Goal: Information Seeking & Learning: Learn about a topic

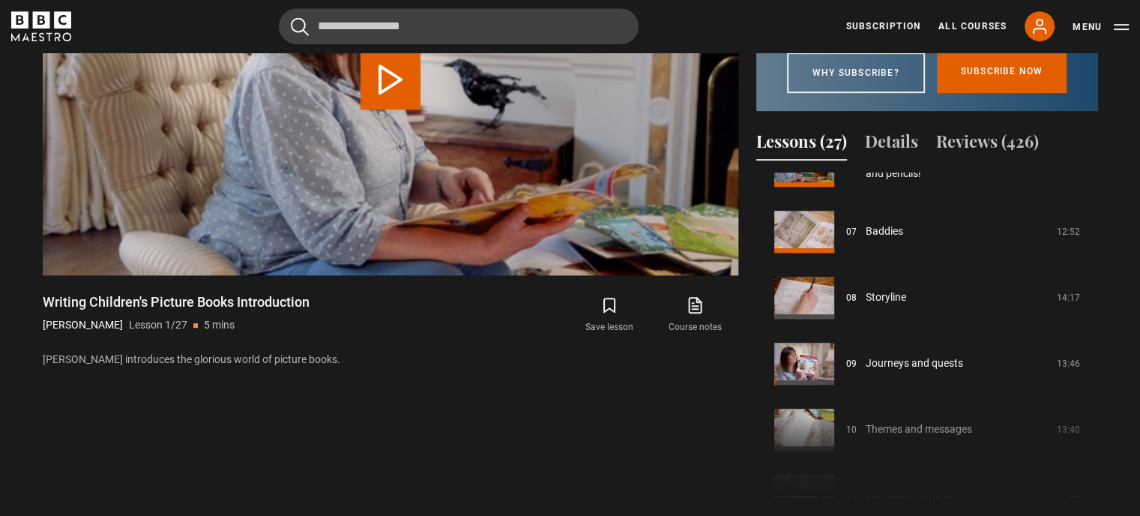
scroll to position [432, 0]
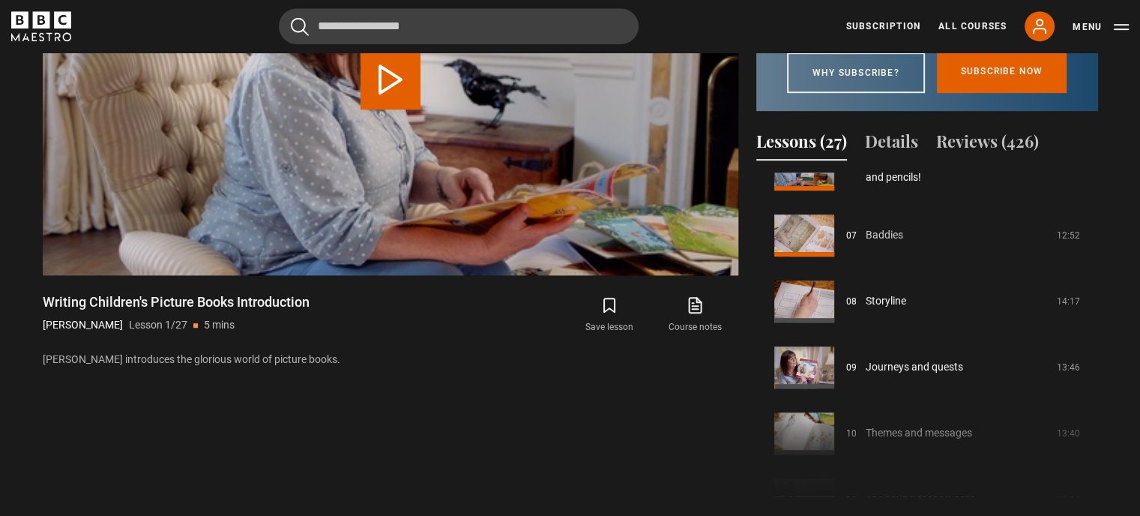
click at [877, 243] on link "Baddies" at bounding box center [884, 235] width 37 height 16
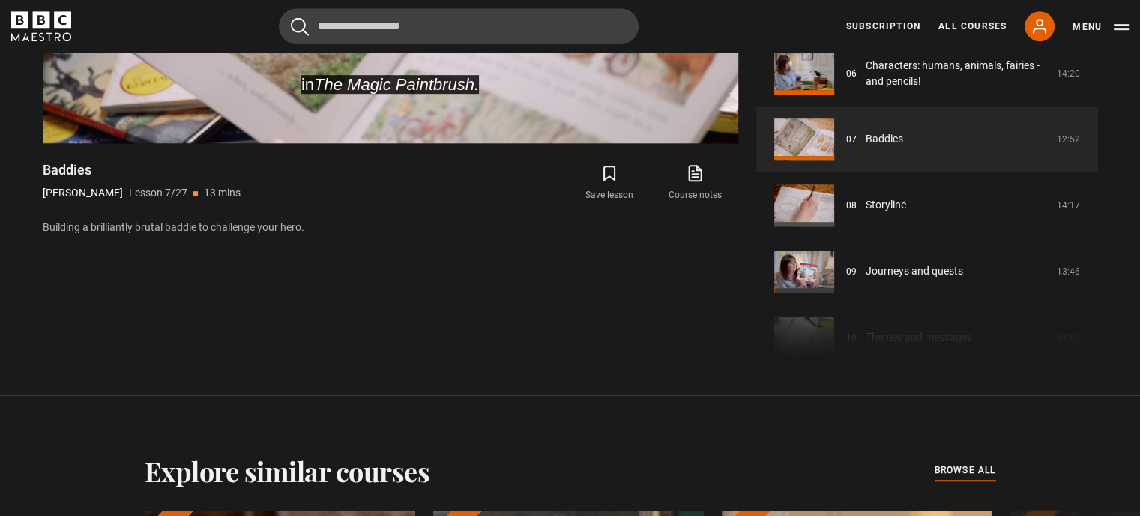
scroll to position [909, 0]
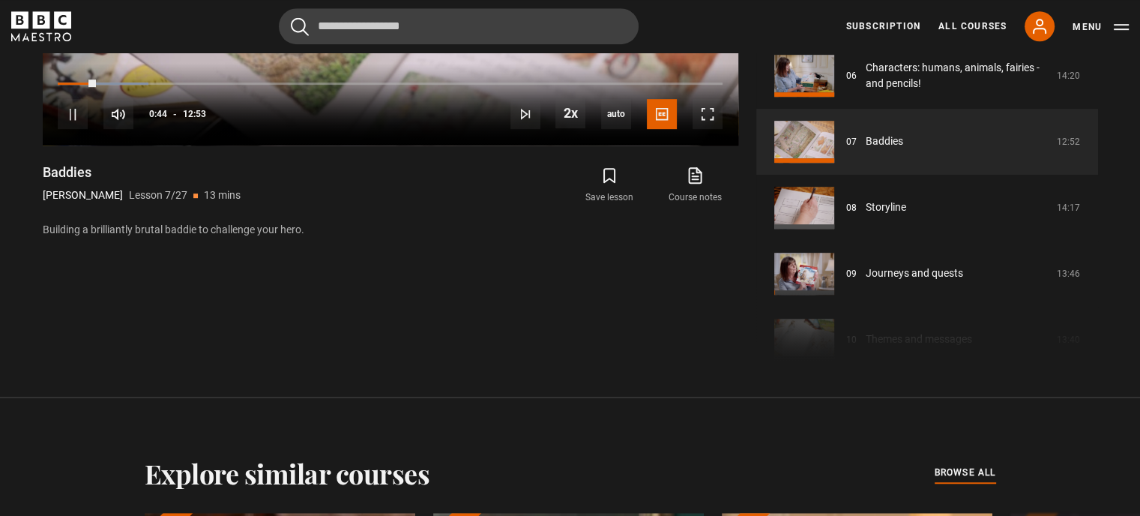
click at [599, 81] on div "10s Skip Back 10 seconds Pause 10s Skip Forward 10 seconds Loaded : 13.58% 10:3…" at bounding box center [391, 104] width 696 height 83
click at [607, 86] on div "10s Skip Back 10 seconds Pause 10s Skip Forward 10 seconds Loaded : 13.58% 10:3…" at bounding box center [391, 104] width 696 height 83
click at [667, 85] on div "10s Skip Back 10 seconds Pause 10s Skip Forward 10 seconds Loaded : 14.23% 11:4…" at bounding box center [391, 104] width 696 height 83
click at [667, 82] on div "Loaded : 14.23% 11:49 00:51" at bounding box center [390, 83] width 664 height 3
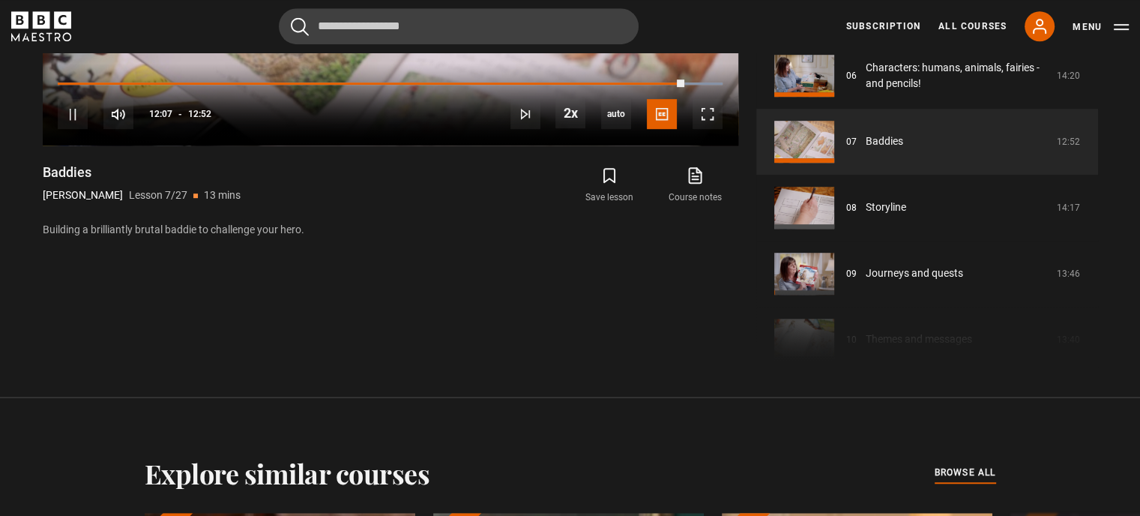
click at [705, 76] on div "10s Skip Back 10 seconds Pause 10s Skip Forward 10 seconds Loaded : 100.00% 02:…" at bounding box center [391, 104] width 696 height 83
click at [705, 81] on div "10s Skip Back 10 seconds Pause 10s Skip Forward 10 seconds Loaded : 100.00% 02:…" at bounding box center [391, 104] width 696 height 83
drag, startPoint x: 688, startPoint y: 80, endPoint x: 700, endPoint y: 85, distance: 12.8
click at [700, 85] on div "12:26" at bounding box center [379, 83] width 642 height 3
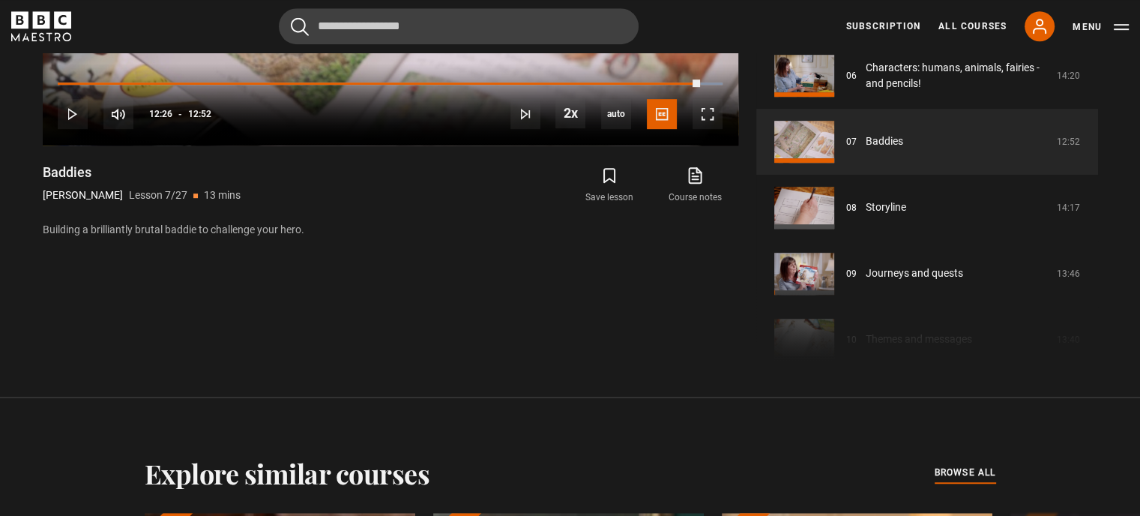
drag, startPoint x: 700, startPoint y: 85, endPoint x: 708, endPoint y: 87, distance: 8.5
click at [708, 87] on div "10s Skip Back 10 seconds Play 10s Skip Forward 10 seconds Loaded : 100.00% 12:2…" at bounding box center [391, 104] width 696 height 83
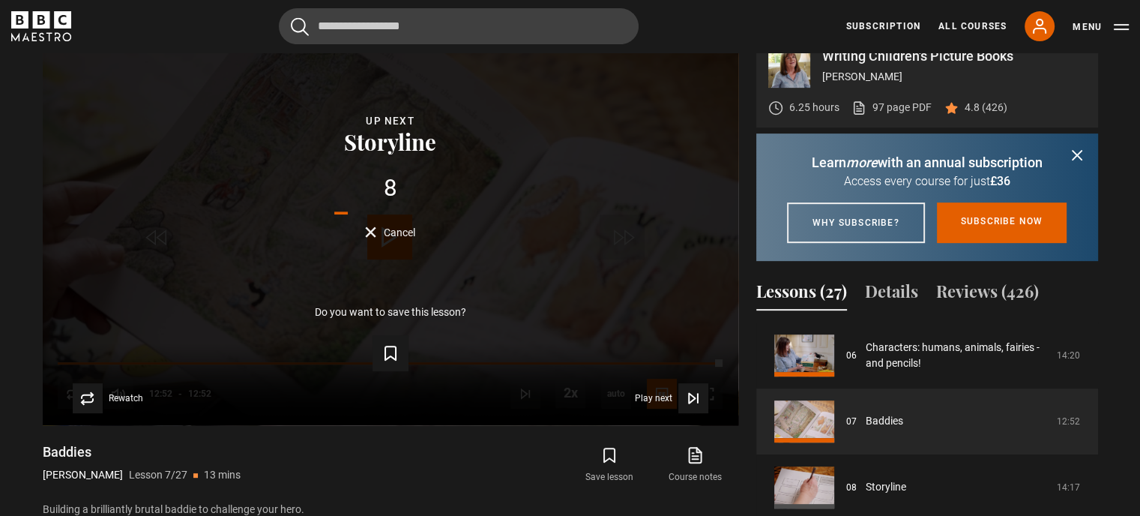
scroll to position [630, 0]
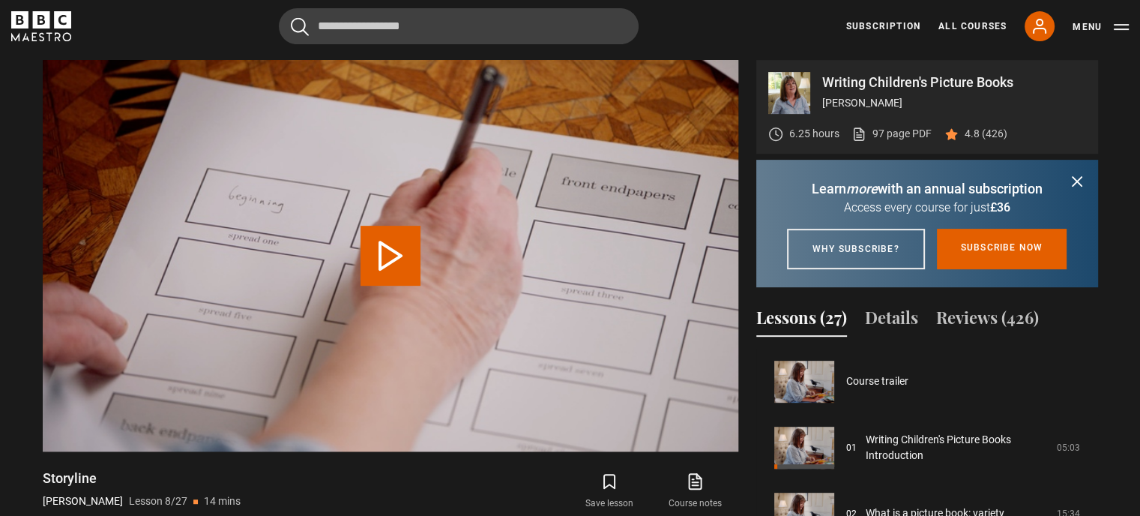
scroll to position [462, 0]
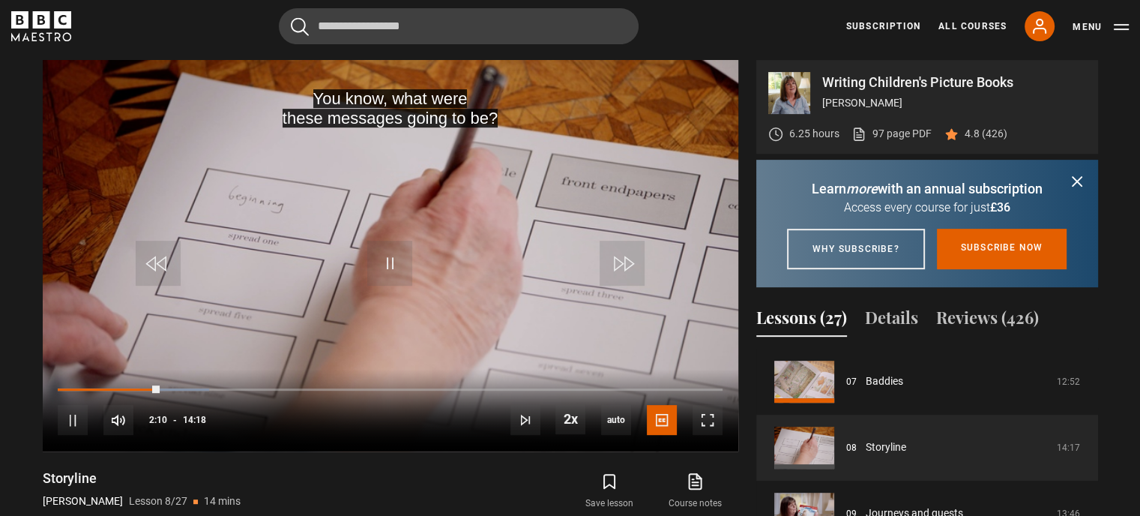
click at [661, 387] on div "10s Skip Back 10 seconds Pause 10s Skip Forward 10 seconds Loaded : 22.73% 02:1…" at bounding box center [391, 410] width 696 height 83
click at [663, 385] on div "10s Skip Back 10 seconds Pause 10s Skip Forward 10 seconds Loaded : 22.73% 02:1…" at bounding box center [391, 410] width 696 height 83
drag, startPoint x: 156, startPoint y: 387, endPoint x: 495, endPoint y: 364, distance: 339.7
click at [495, 364] on video-js "so for the time being, that story's just on ice. Video Player is loading. Play …" at bounding box center [391, 255] width 696 height 391
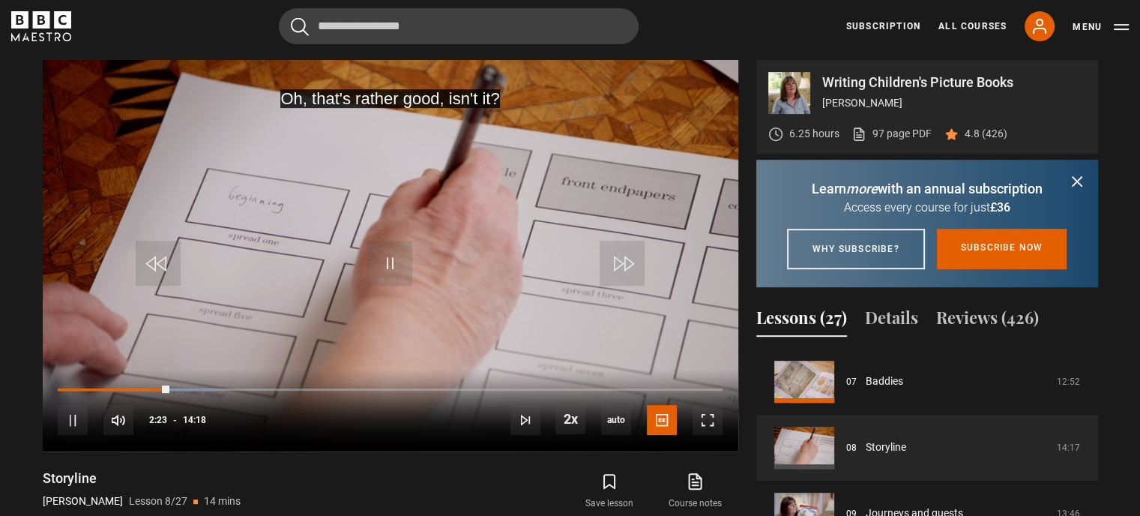
click at [648, 384] on div "10s Skip Back 10 seconds Pause 10s Skip Forward 10 seconds Loaded : 23.89% 01:0…" at bounding box center [391, 410] width 696 height 83
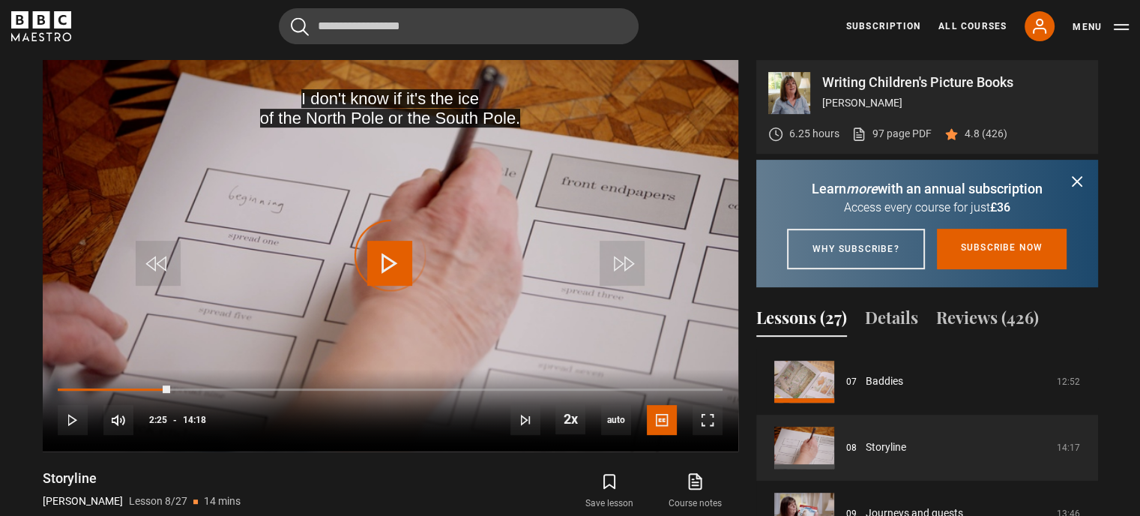
drag, startPoint x: 170, startPoint y: 391, endPoint x: 632, endPoint y: 398, distance: 461.9
click at [632, 398] on div "10s Skip Back 10 seconds Play 10s Skip Forward 10 seconds Loaded : 0.00% 12:21 …" at bounding box center [391, 410] width 696 height 83
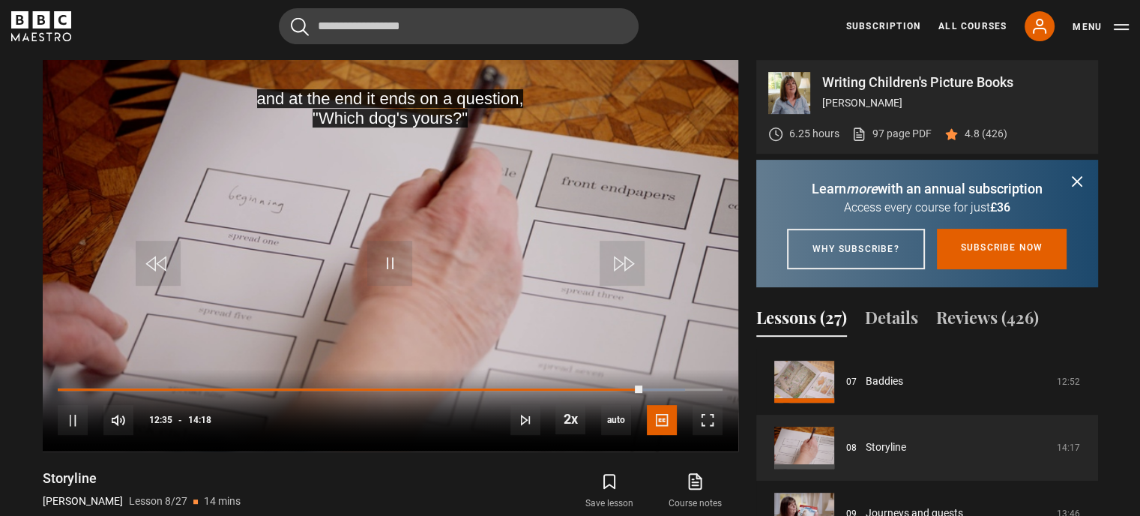
click at [669, 385] on div "10s Skip Back 10 seconds Pause 10s Skip Forward 10 seconds Loaded : 94.41% 12:2…" at bounding box center [391, 410] width 696 height 83
click at [667, 389] on div "Loaded : 95.57% 13:07 12:37" at bounding box center [390, 389] width 664 height 3
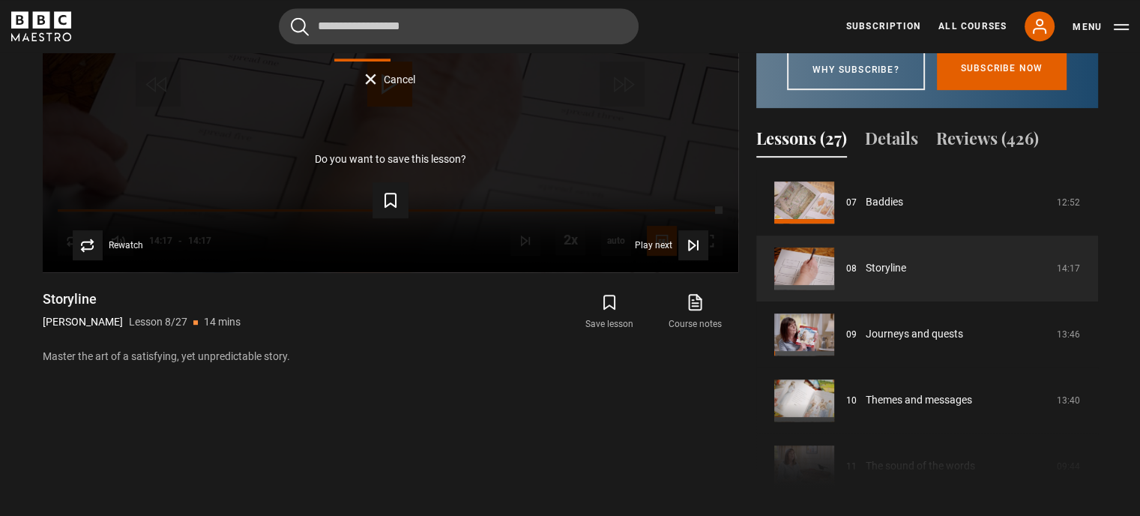
scroll to position [783, 0]
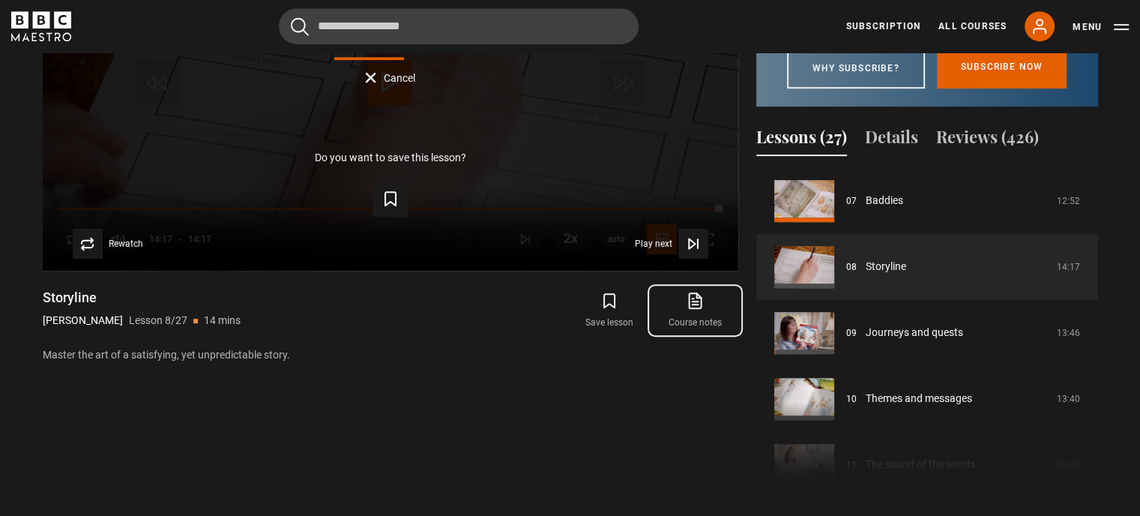
click at [688, 304] on icon at bounding box center [695, 301] width 19 height 18
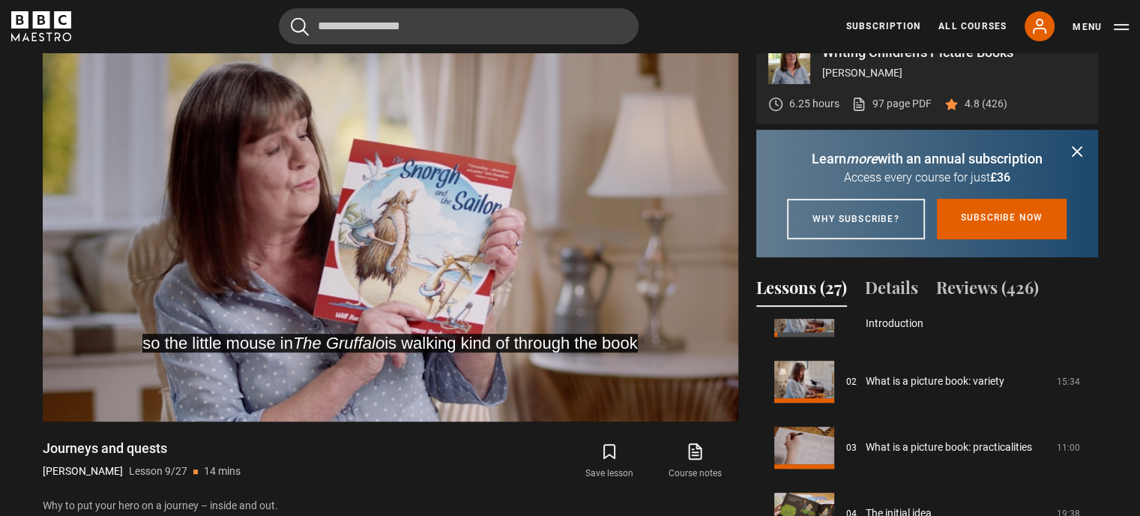
scroll to position [107, 0]
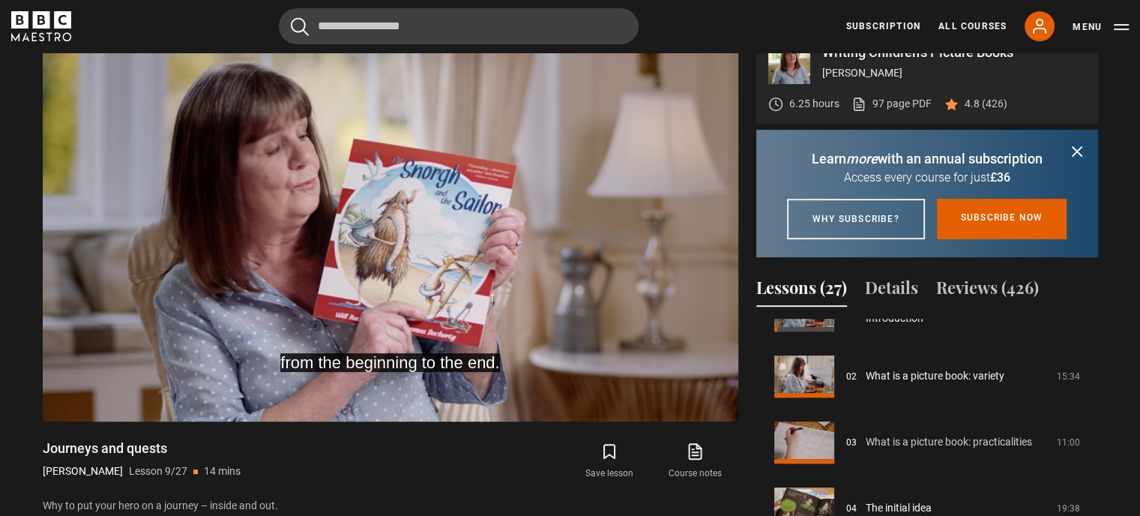
click at [966, 450] on link "What is a picture book: practicalities" at bounding box center [949, 442] width 166 height 16
click at [958, 450] on link "What is a picture book: practicalities" at bounding box center [949, 442] width 166 height 16
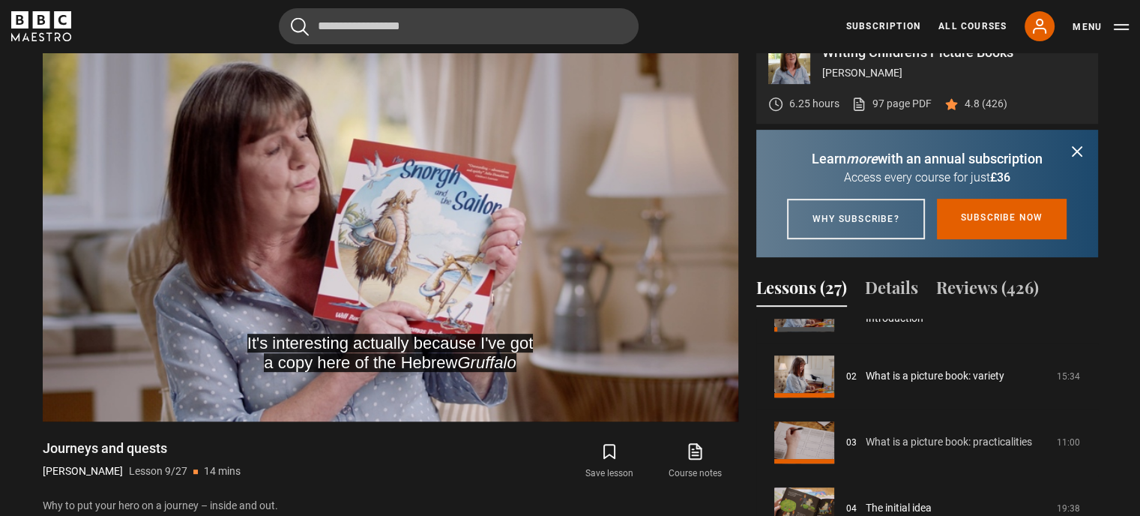
click at [957, 450] on link "What is a picture book: practicalities" at bounding box center [949, 442] width 166 height 16
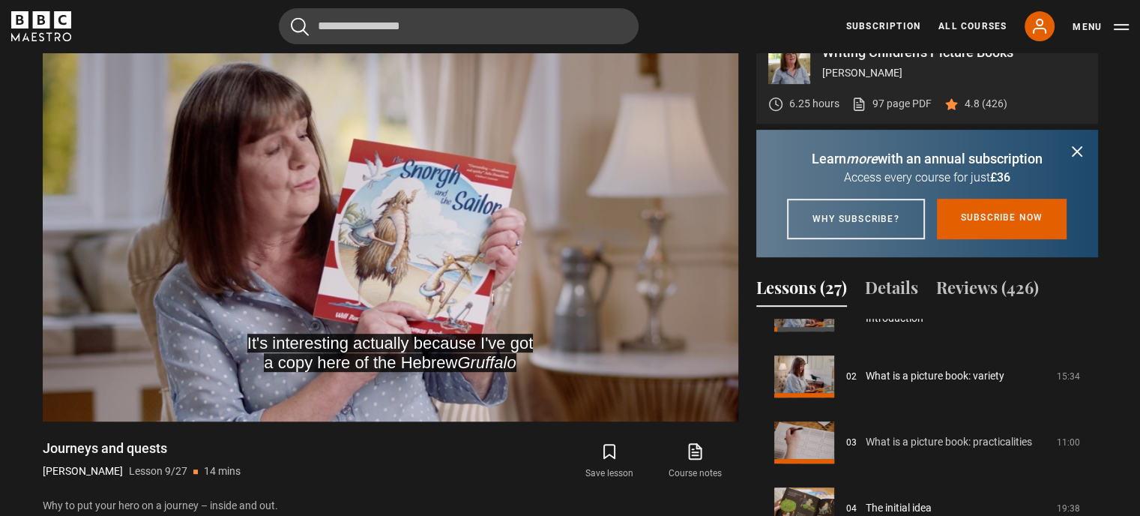
click at [957, 450] on link "What is a picture book: practicalities" at bounding box center [949, 442] width 166 height 16
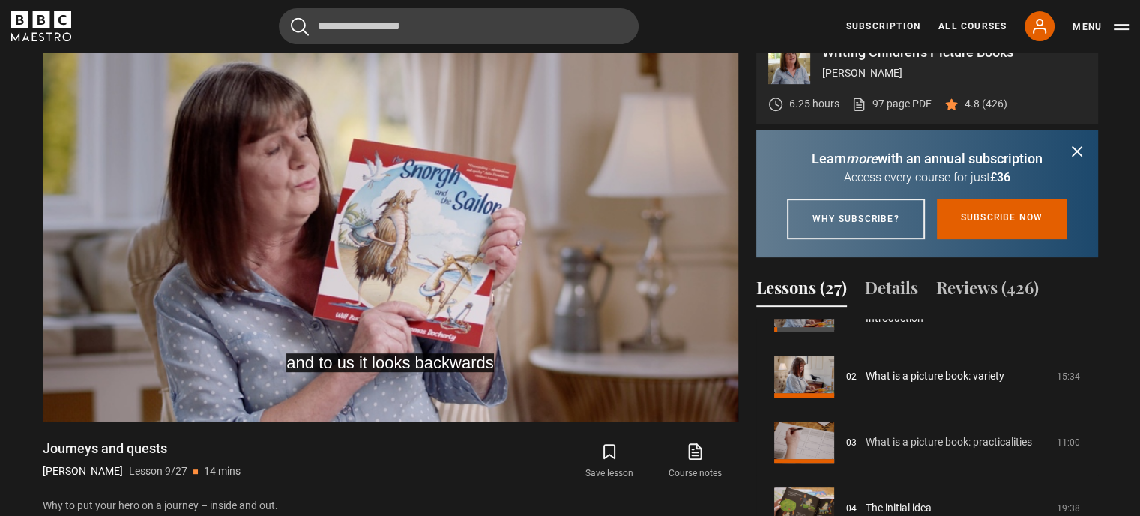
click at [957, 450] on link "What is a picture book: practicalities" at bounding box center [949, 442] width 166 height 16
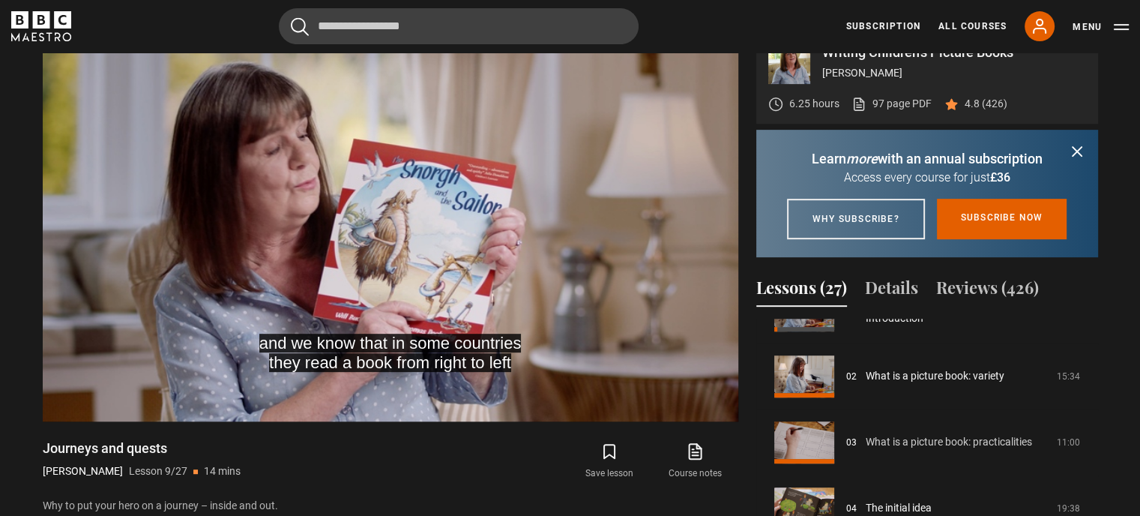
click at [957, 450] on link "What is a picture book: practicalities" at bounding box center [949, 442] width 166 height 16
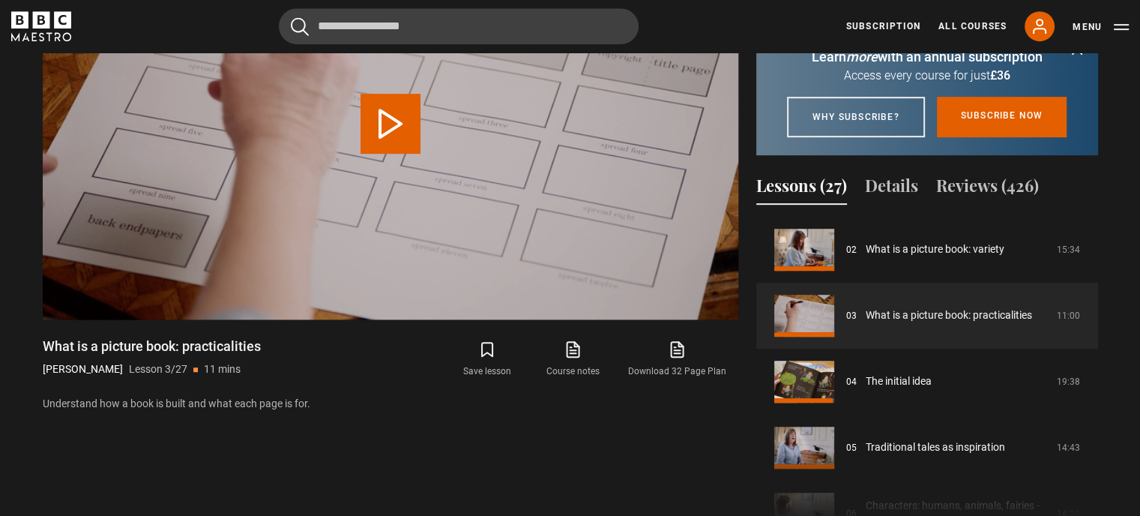
scroll to position [744, 0]
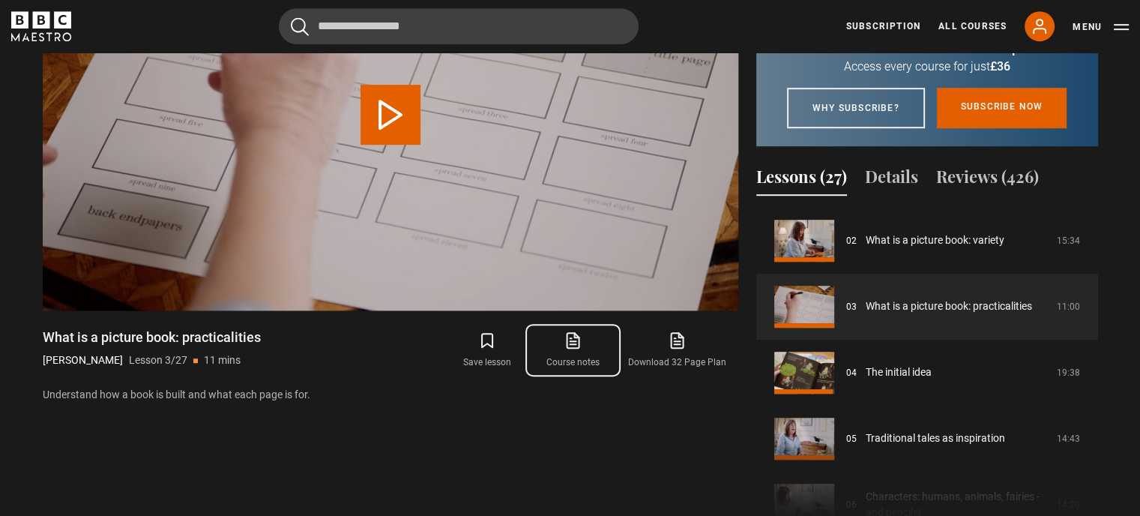
click at [574, 351] on link "Course notes opens in new tab" at bounding box center [572, 349] width 85 height 43
click at [686, 338] on icon at bounding box center [677, 340] width 19 height 18
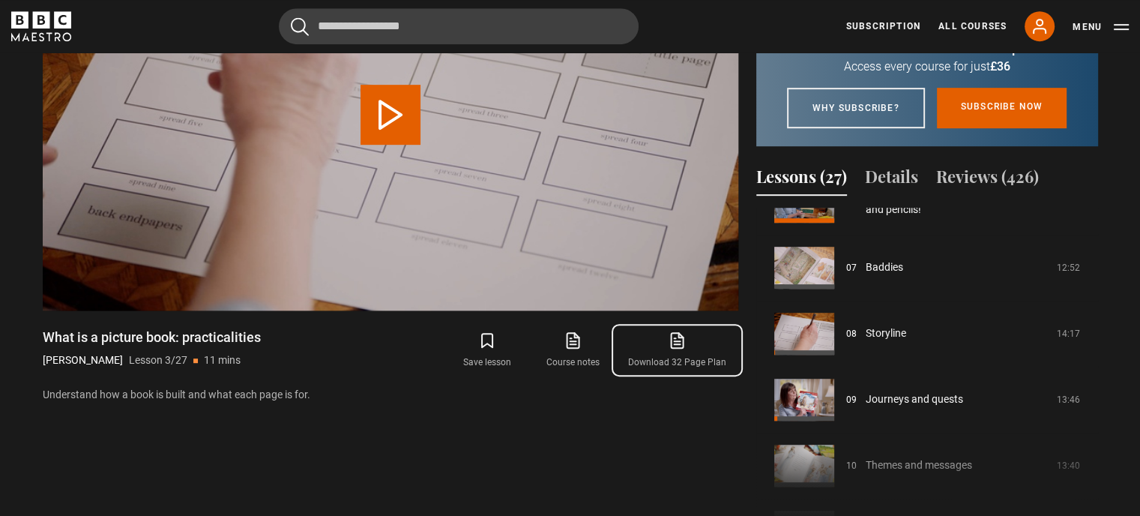
scroll to position [744, 5]
click at [906, 341] on link "Storyline" at bounding box center [886, 333] width 40 height 16
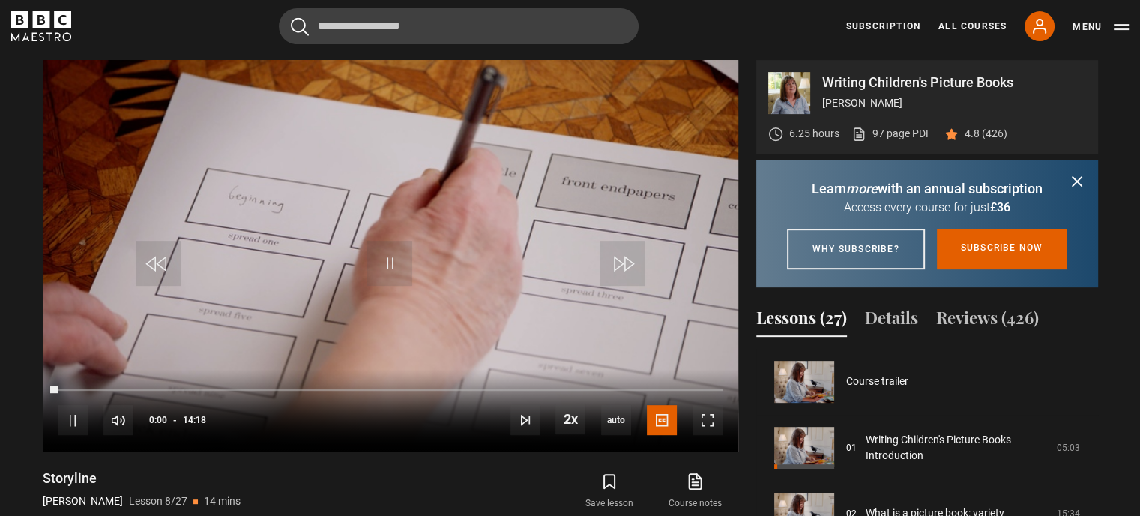
scroll to position [462, 0]
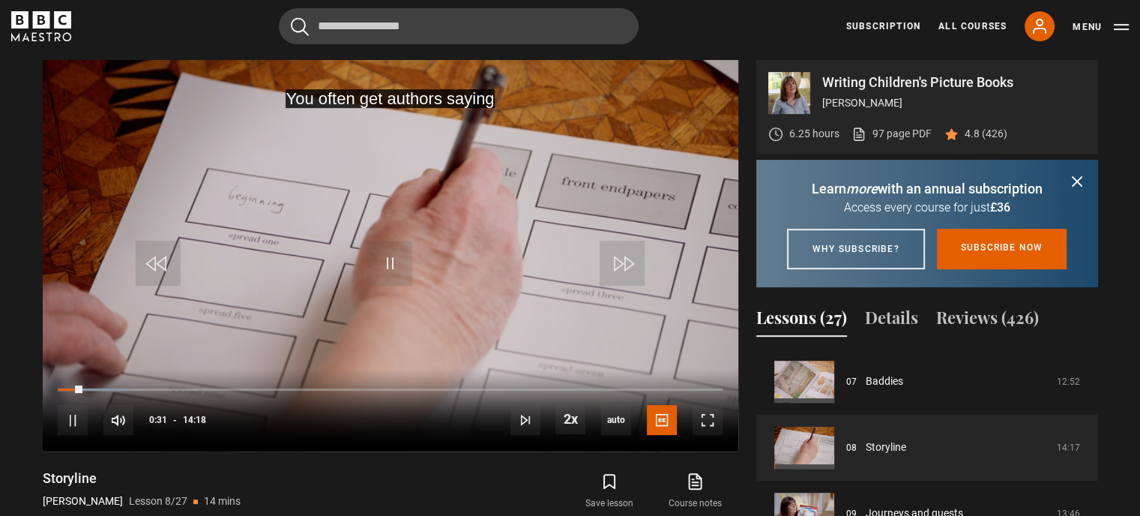
drag, startPoint x: 723, startPoint y: 393, endPoint x: 696, endPoint y: 395, distance: 27.1
click at [697, 397] on div "10s Skip Back 10 seconds Pause 10s Skip Forward 10 seconds Loaded : 10.49% 14:1…" at bounding box center [391, 410] width 696 height 83
click at [711, 391] on div "10s Skip Back 10 seconds Pause 10s Skip Forward 10 seconds Loaded : 11.07% 13:4…" at bounding box center [391, 410] width 696 height 83
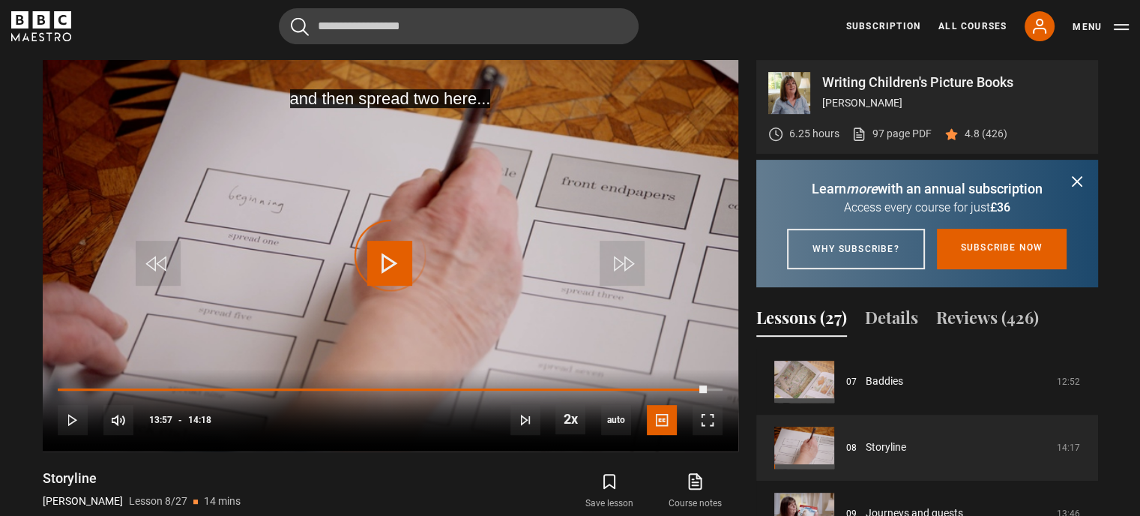
drag, startPoint x: 706, startPoint y: 388, endPoint x: 726, endPoint y: 394, distance: 20.4
click at [726, 394] on div "10s Skip Back 10 seconds Play 10s Skip Forward 10 seconds Loaded : 0.00% 14:14 …" at bounding box center [391, 410] width 696 height 83
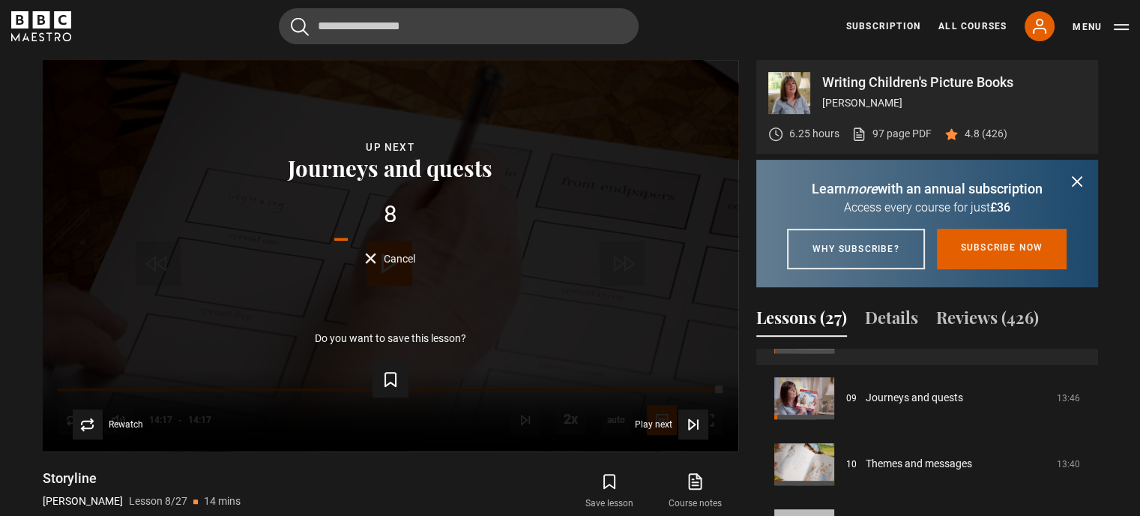
scroll to position [578, 0]
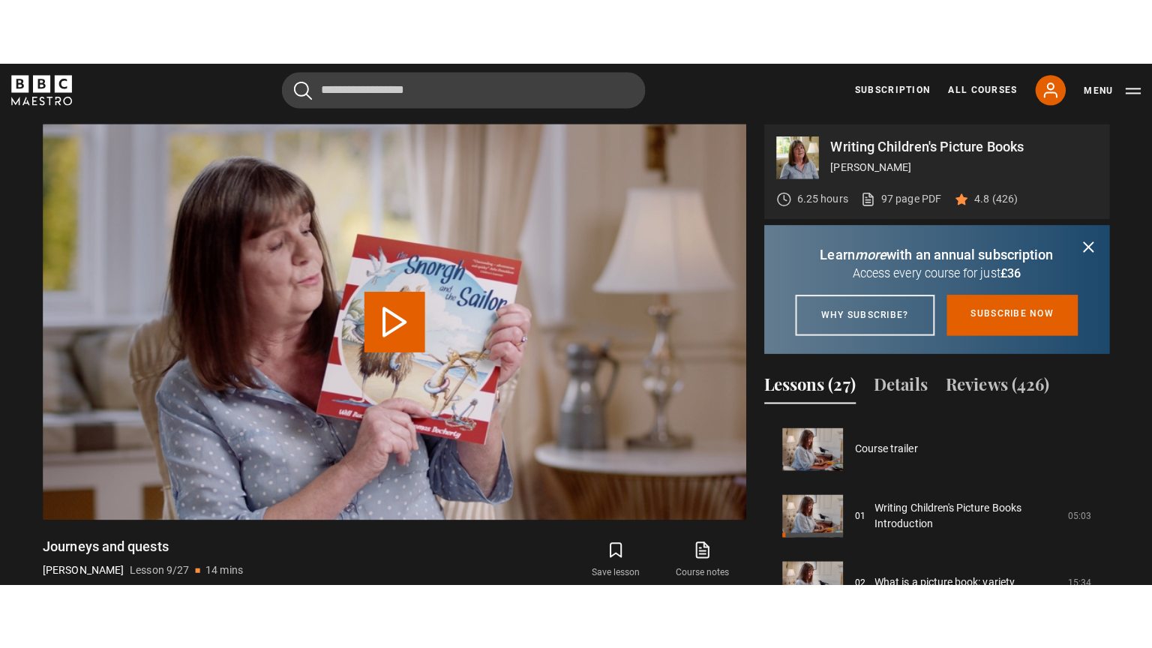
scroll to position [528, 0]
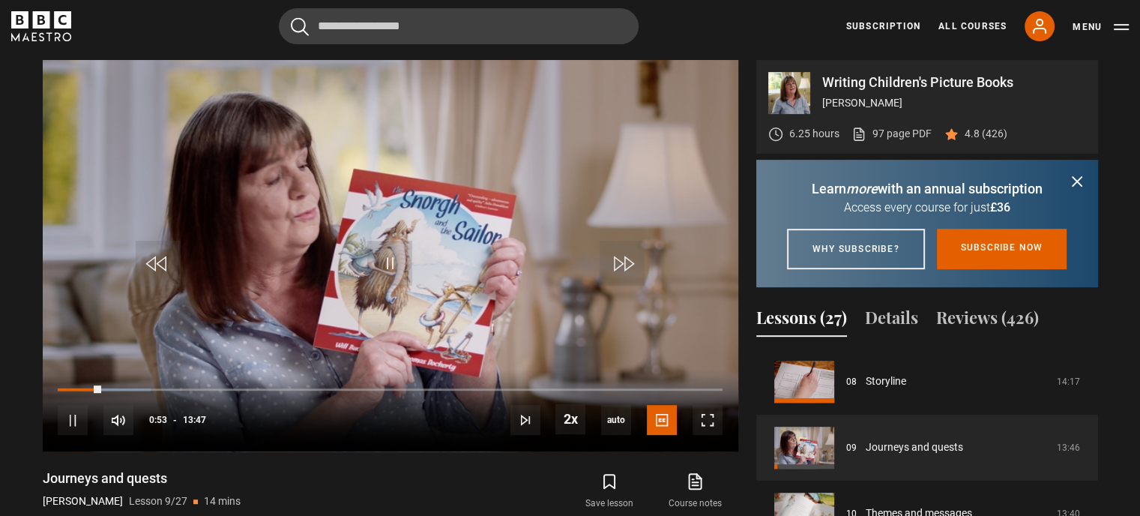
click at [64, 386] on div "10s Skip Back 10 seconds Pause 10s Skip Forward 10 seconds Loaded : 13.91% 00:1…" at bounding box center [391, 410] width 696 height 83
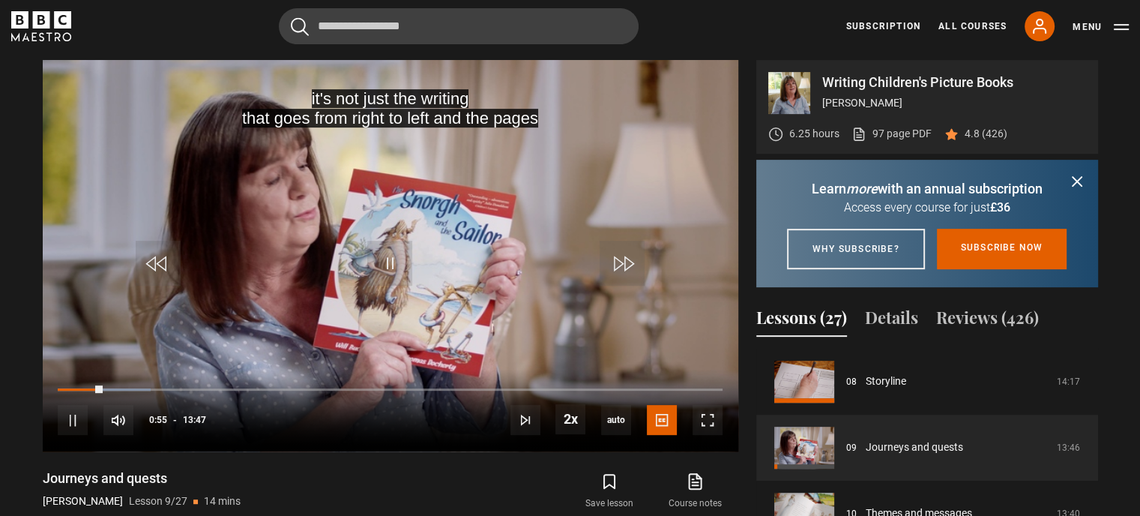
click at [63, 387] on div "10s Skip Back 10 seconds Pause 10s Skip Forward 10 seconds Loaded : 13.91% 00:1…" at bounding box center [391, 410] width 696 height 83
drag, startPoint x: 94, startPoint y: 392, endPoint x: 22, endPoint y: 386, distance: 73.0
click at [22, 386] on section "Writing Children's Picture Books [PERSON_NAME] 6.25 hours 97 page PDF (opens in…" at bounding box center [570, 351] width 1140 height 703
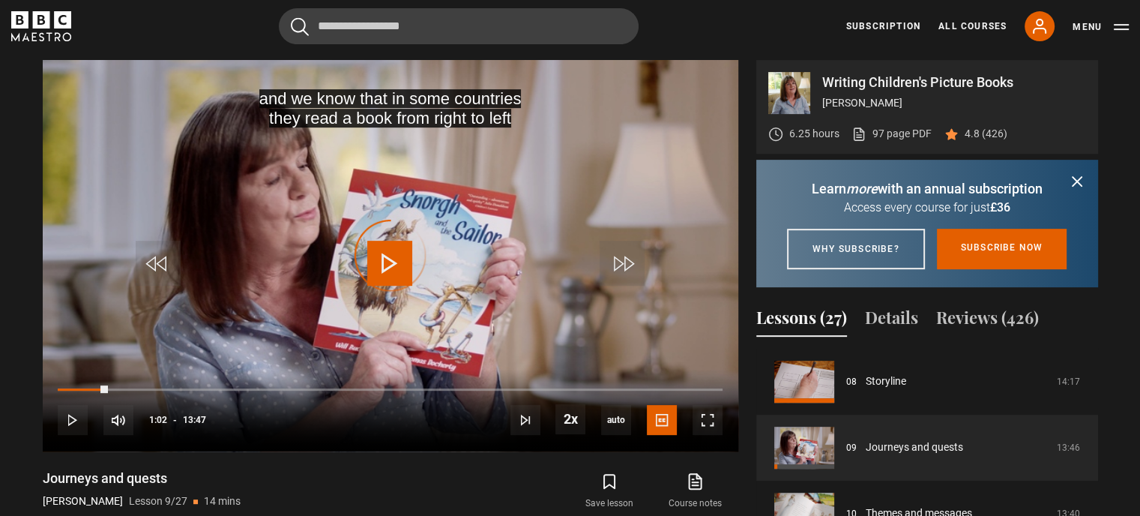
drag, startPoint x: 108, startPoint y: 391, endPoint x: 5, endPoint y: 389, distance: 102.7
click at [5, 389] on section "Writing Children's Picture Books [PERSON_NAME] 6.25 hours 97 page PDF (opens in…" at bounding box center [570, 351] width 1140 height 703
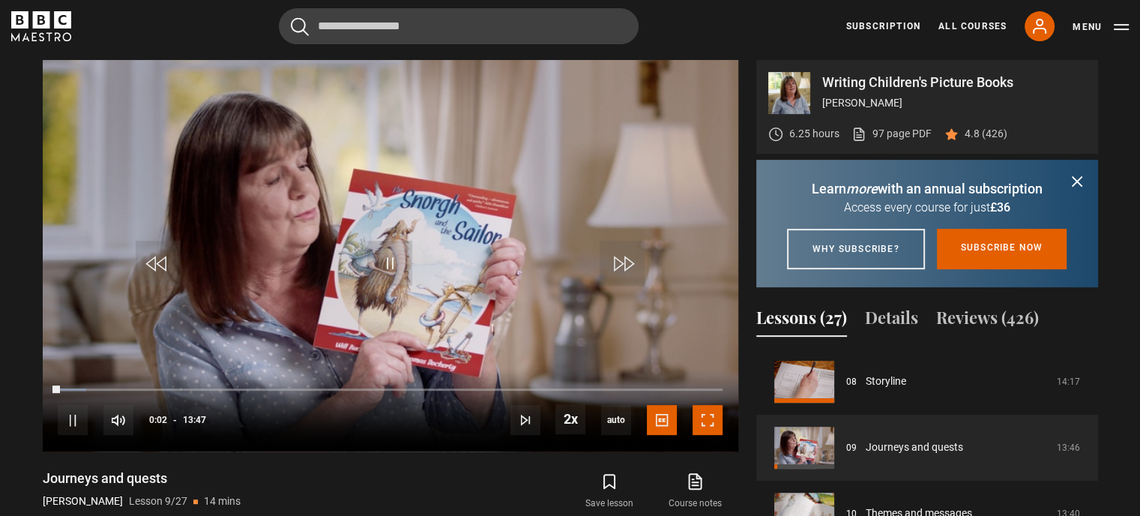
click at [706, 424] on span "Video Player" at bounding box center [708, 420] width 30 height 30
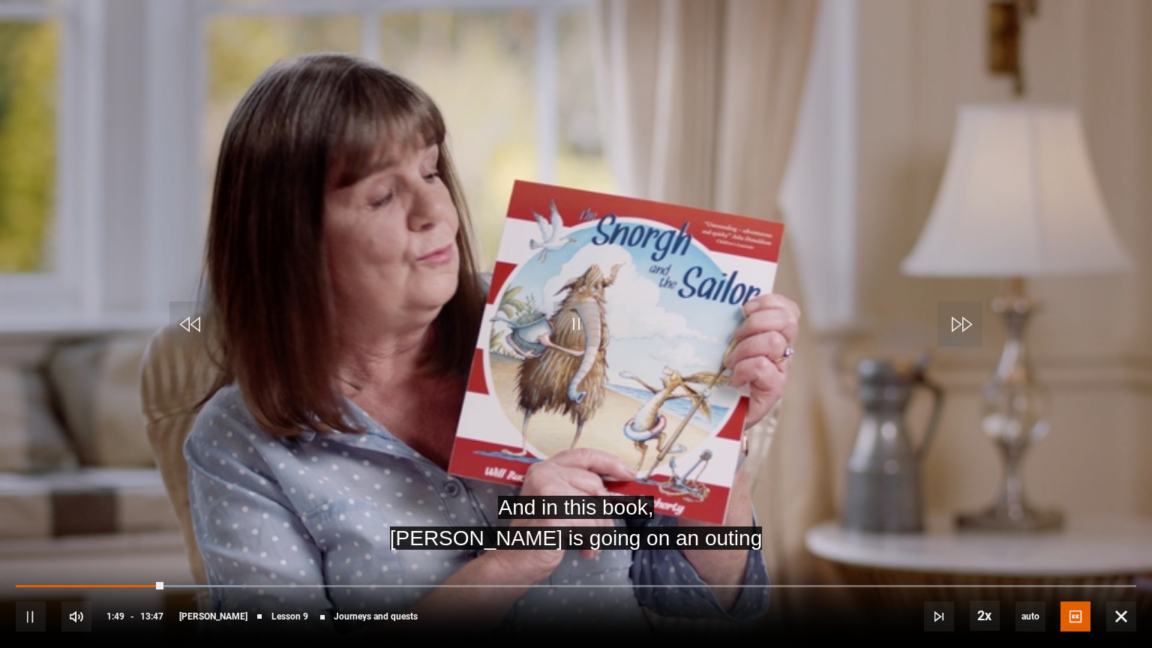
click at [728, 472] on video "Video Player" at bounding box center [576, 324] width 1152 height 648
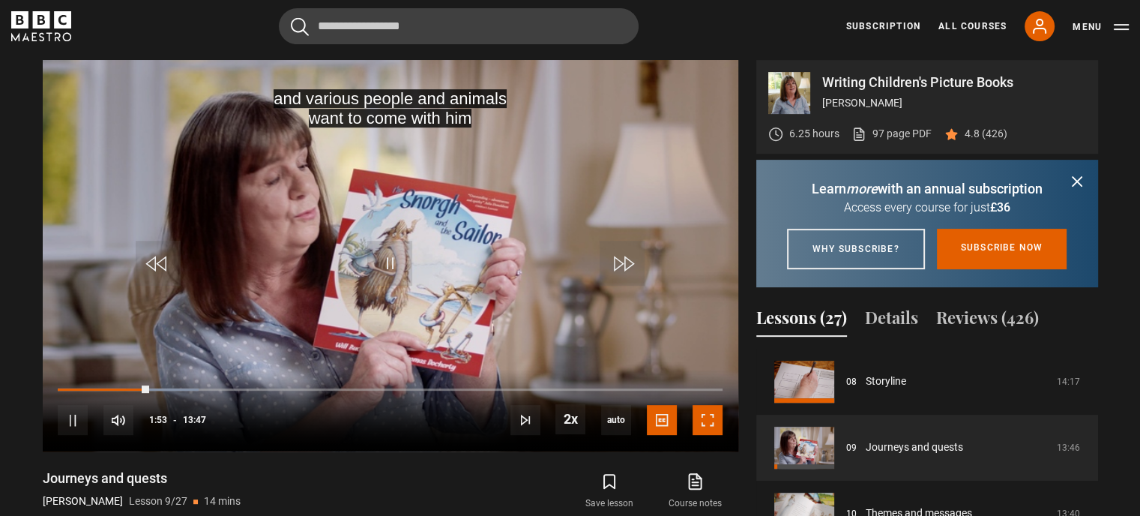
click at [708, 415] on span "Video Player" at bounding box center [708, 420] width 30 height 30
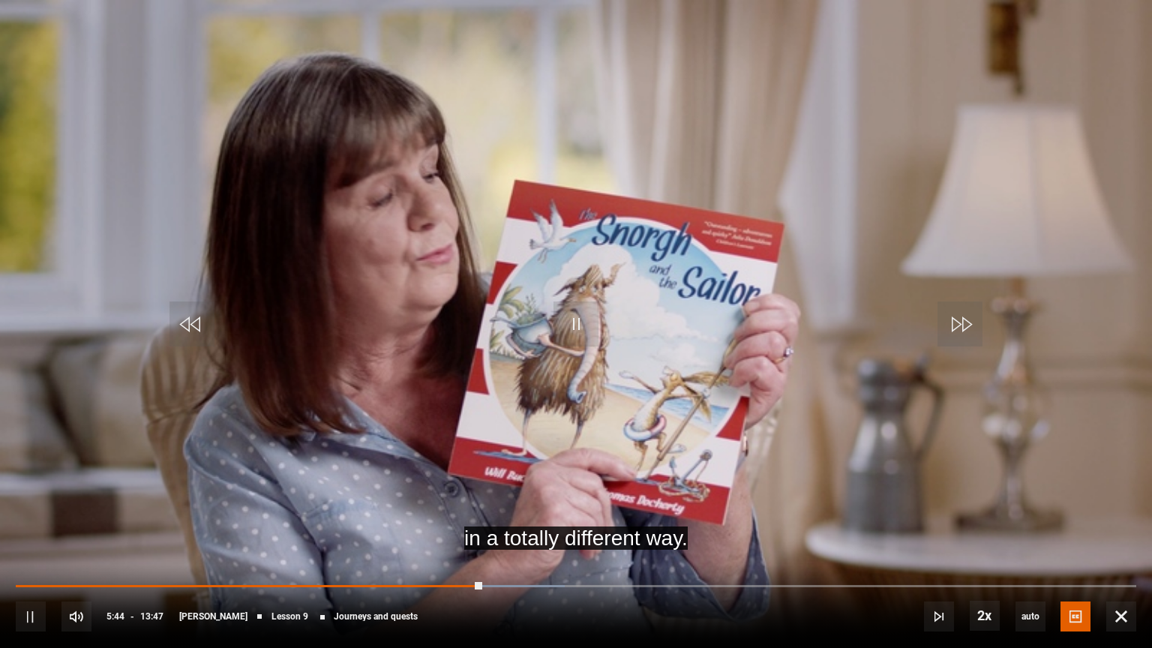
click at [350, 515] on div "Loaded : 48.97% 04:07 05:44" at bounding box center [576, 586] width 1120 height 3
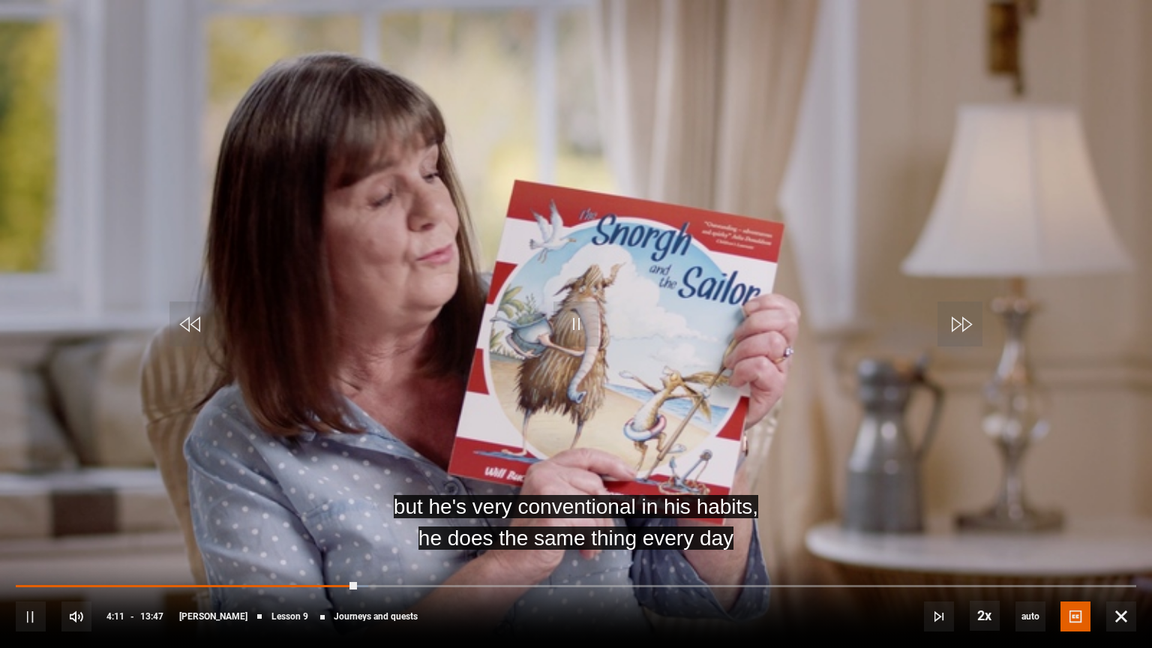
click at [287, 515] on div "10s Skip Back 10 seconds Pause 10s Skip Forward 10 seconds Loaded : 31.44% 03:3…" at bounding box center [576, 606] width 1152 height 83
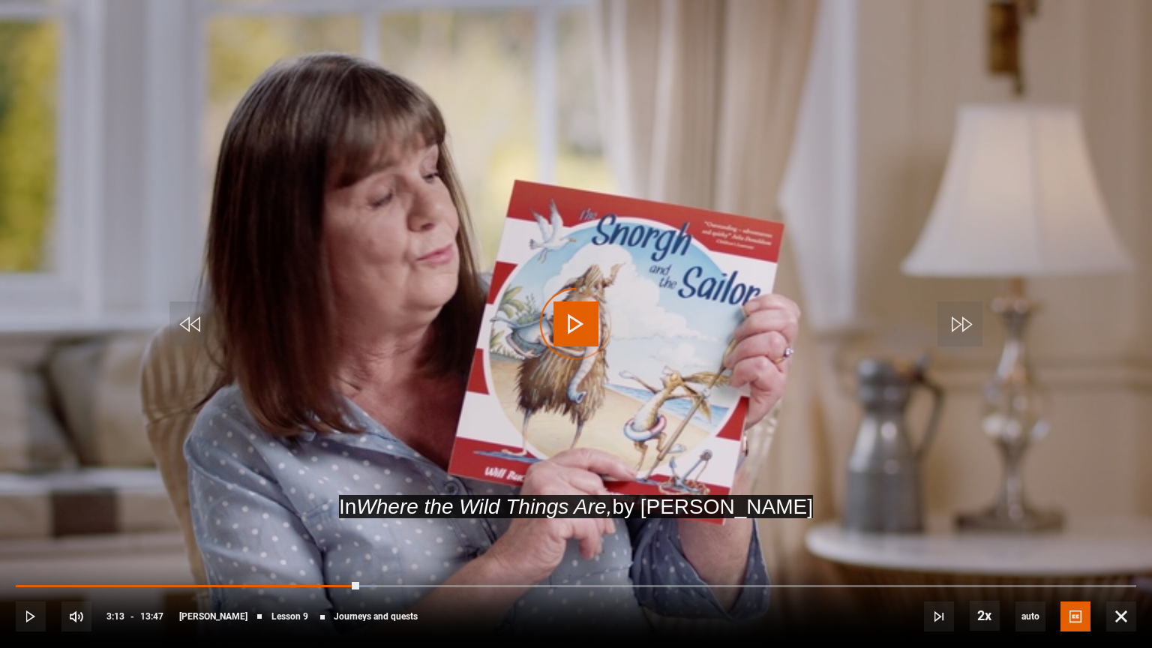
click at [277, 515] on div "04:13" at bounding box center [188, 586] width 344 height 3
click at [225, 515] on div "10s Skip Back 10 seconds Pause 10s Skip Forward 10 seconds Loaded : 24.18% 02:3…" at bounding box center [576, 606] width 1152 height 83
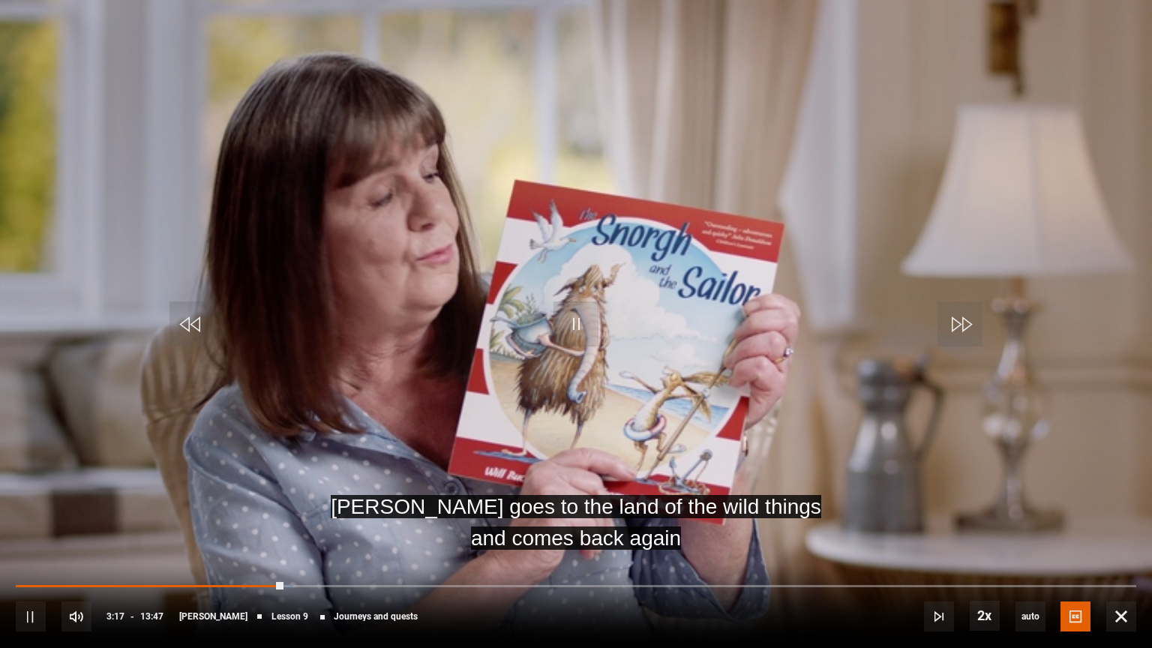
click at [218, 515] on div "Loaded : 24.79% 02:29 03:17" at bounding box center [576, 586] width 1120 height 3
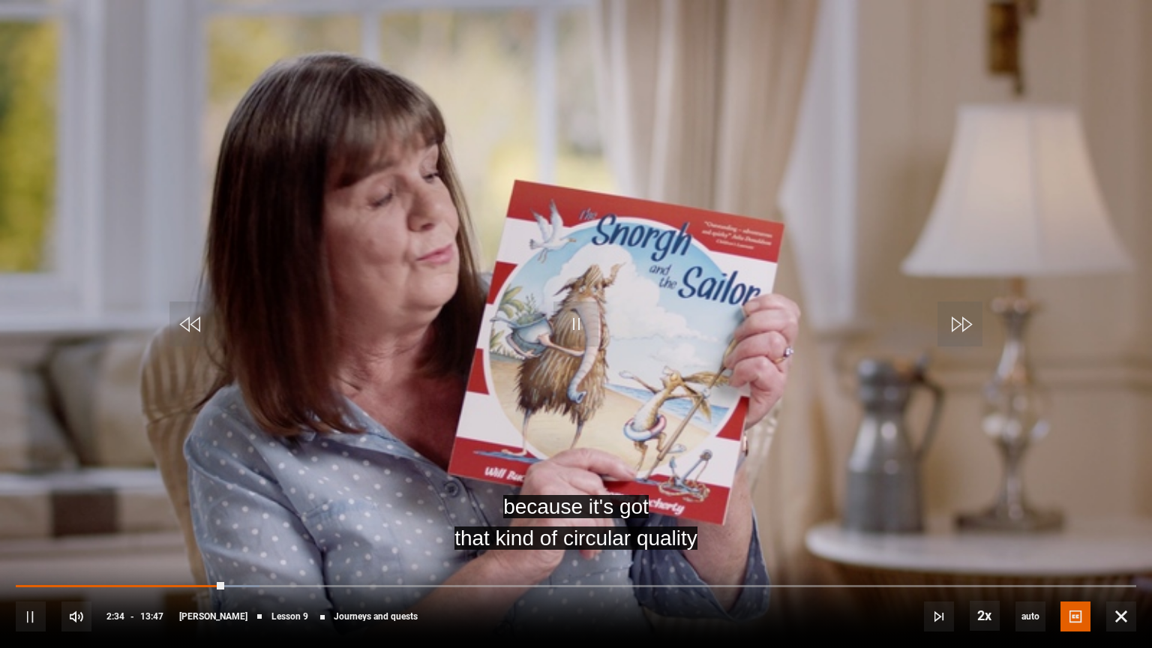
click at [19, 515] on div "02:34" at bounding box center [120, 586] width 209 height 3
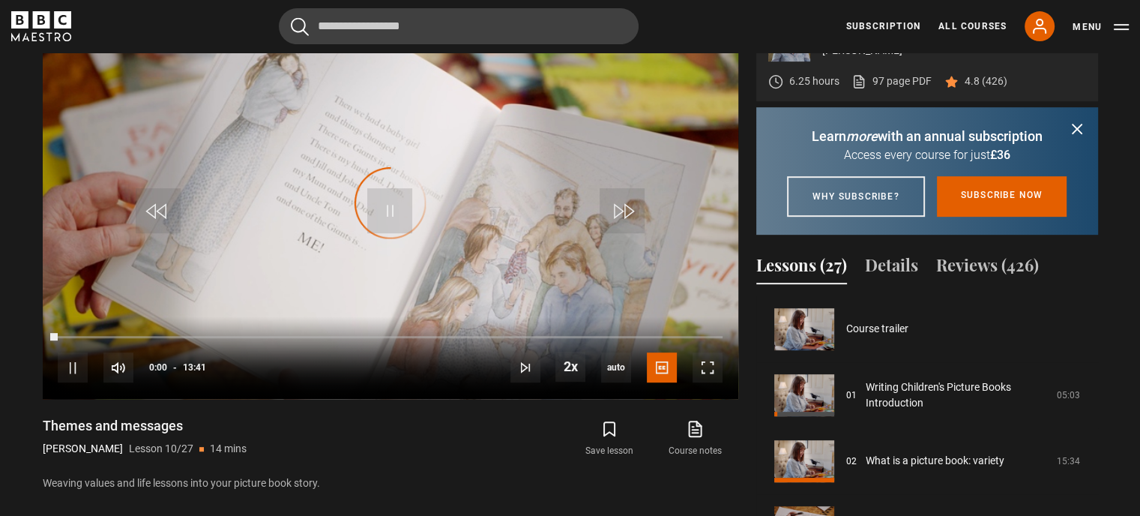
scroll to position [594, 0]
